Goal: Task Accomplishment & Management: Manage account settings

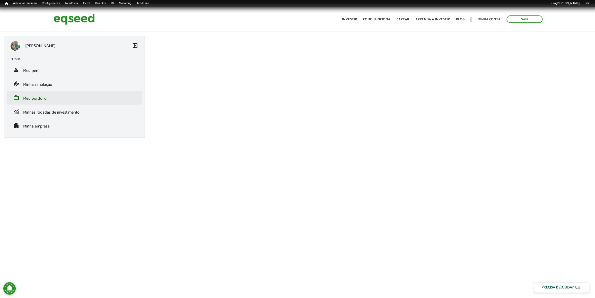
click at [37, 94] on li "work Meu portfólio" at bounding box center [74, 98] width 135 height 14
click at [38, 96] on span "Meu portfólio" at bounding box center [34, 98] width 23 height 7
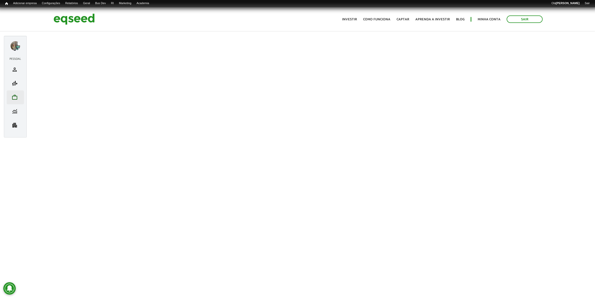
click at [12, 93] on li "work Meu portfólio" at bounding box center [15, 97] width 17 height 14
click at [12, 94] on span "work" at bounding box center [15, 97] width 6 height 6
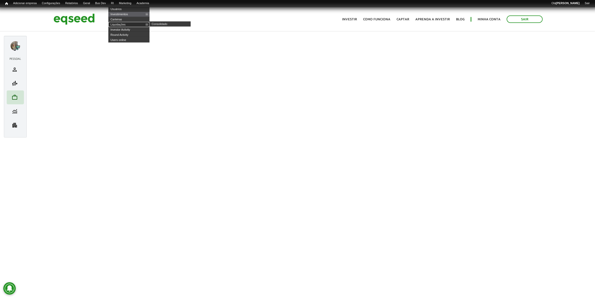
click at [129, 23] on link "Liquidações" at bounding box center [128, 24] width 41 height 5
click at [128, 24] on link "Liquidações" at bounding box center [128, 24] width 41 height 5
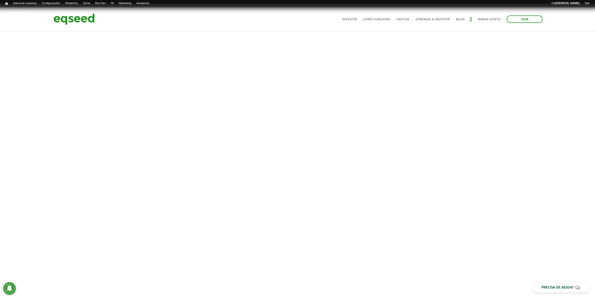
scroll to position [129, 0]
click at [110, 8] on link "Rodadas" at bounding box center [113, 8] width 41 height 5
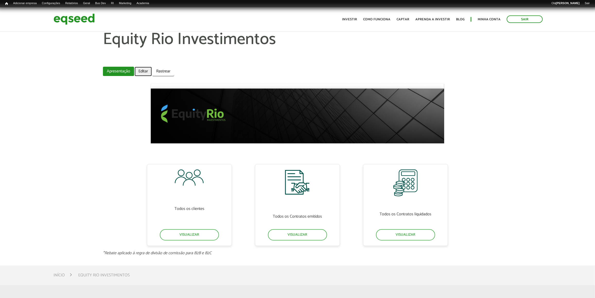
click at [145, 68] on link "Editar" at bounding box center [143, 72] width 17 height 10
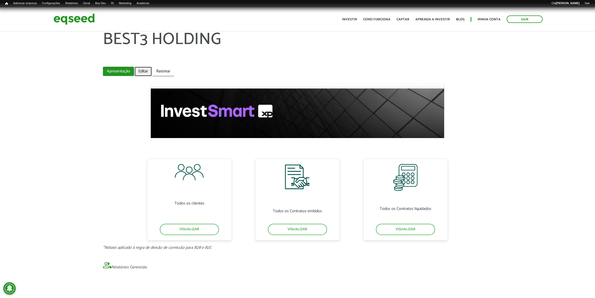
click at [137, 70] on link "Editar" at bounding box center [143, 72] width 17 height 10
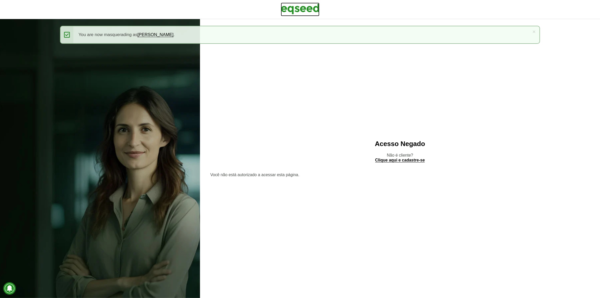
click at [319, 7] on img at bounding box center [300, 9] width 39 height 13
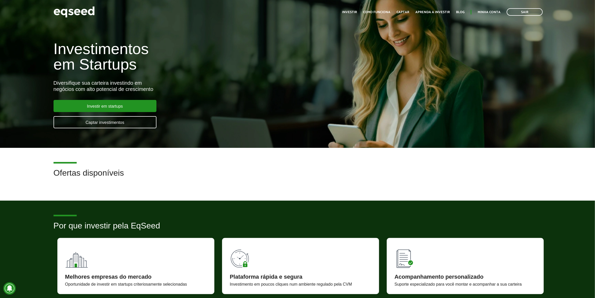
click at [495, 8] on div "Toggle navigation Início Investir Como funciona Captar Aprenda a investir Blog …" at bounding box center [443, 12] width 206 height 14
click at [495, 9] on ul "Início Investir Como funciona Captar Aprenda a investir Blog Minha conta Sair" at bounding box center [443, 11] width 206 height 7
click at [494, 11] on link "Minha conta" at bounding box center [489, 12] width 23 height 3
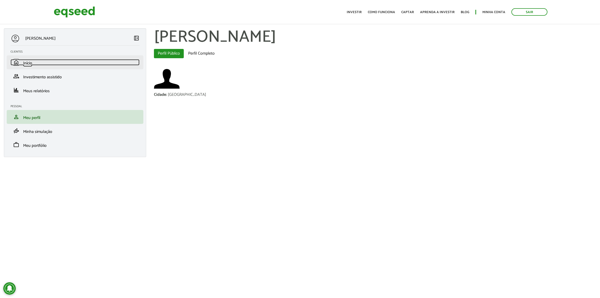
click at [41, 64] on link "home Início" at bounding box center [75, 62] width 129 height 6
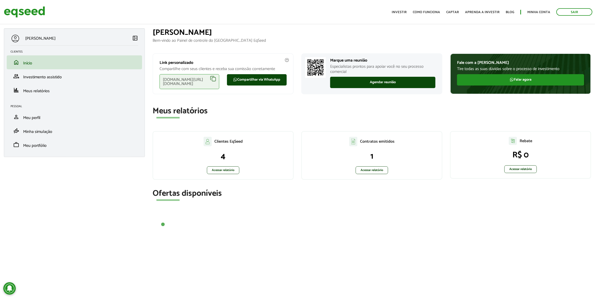
click at [214, 79] on div "eqseed.com/a/is/felipe.baioneta" at bounding box center [190, 81] width 60 height 15
click at [580, 12] on link "Sair" at bounding box center [575, 11] width 36 height 7
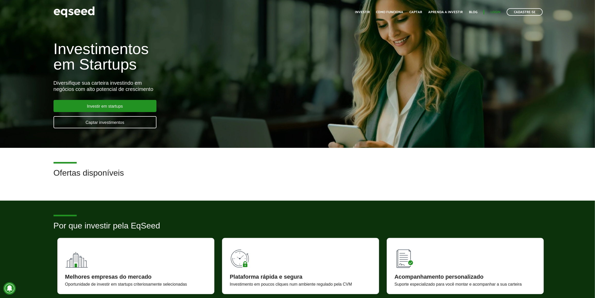
click at [495, 15] on ul "Início Investir Como funciona Captar Aprenda a investir Blog Login Cadastre-se" at bounding box center [448, 11] width 193 height 7
click at [494, 14] on link "Login" at bounding box center [496, 12] width 10 height 3
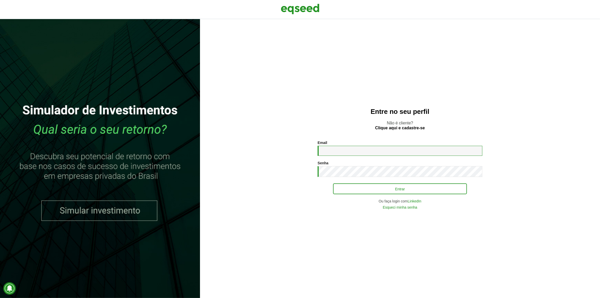
type input "**********"
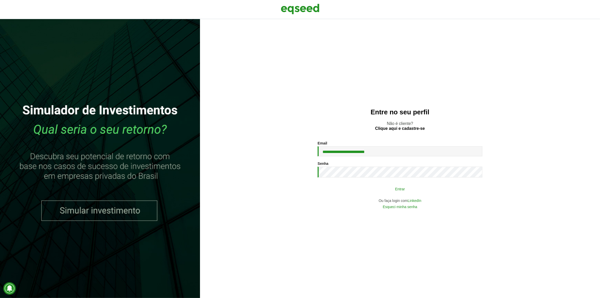
click at [351, 191] on button "Entrar" at bounding box center [400, 189] width 134 height 10
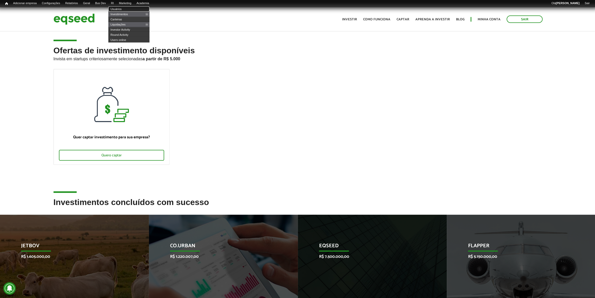
click at [125, 8] on link "Usuários" at bounding box center [128, 8] width 41 height 5
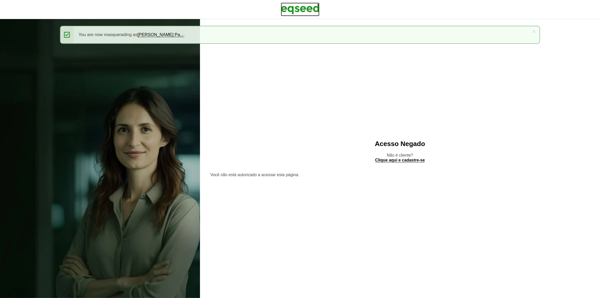
click at [313, 15] on img at bounding box center [300, 9] width 39 height 13
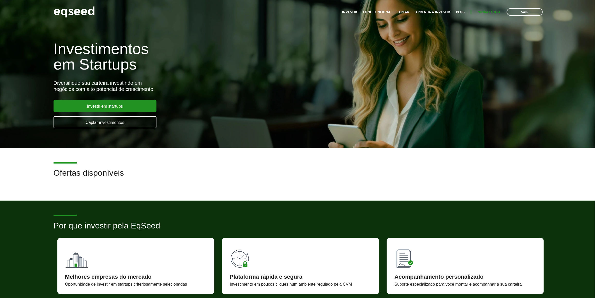
click at [496, 6] on div "Toggle navigation Início Investir Como funciona Captar Aprenda a investir Blog …" at bounding box center [443, 12] width 206 height 14
click at [497, 11] on link "Minha conta" at bounding box center [489, 12] width 23 height 3
